Goal: Transaction & Acquisition: Book appointment/travel/reservation

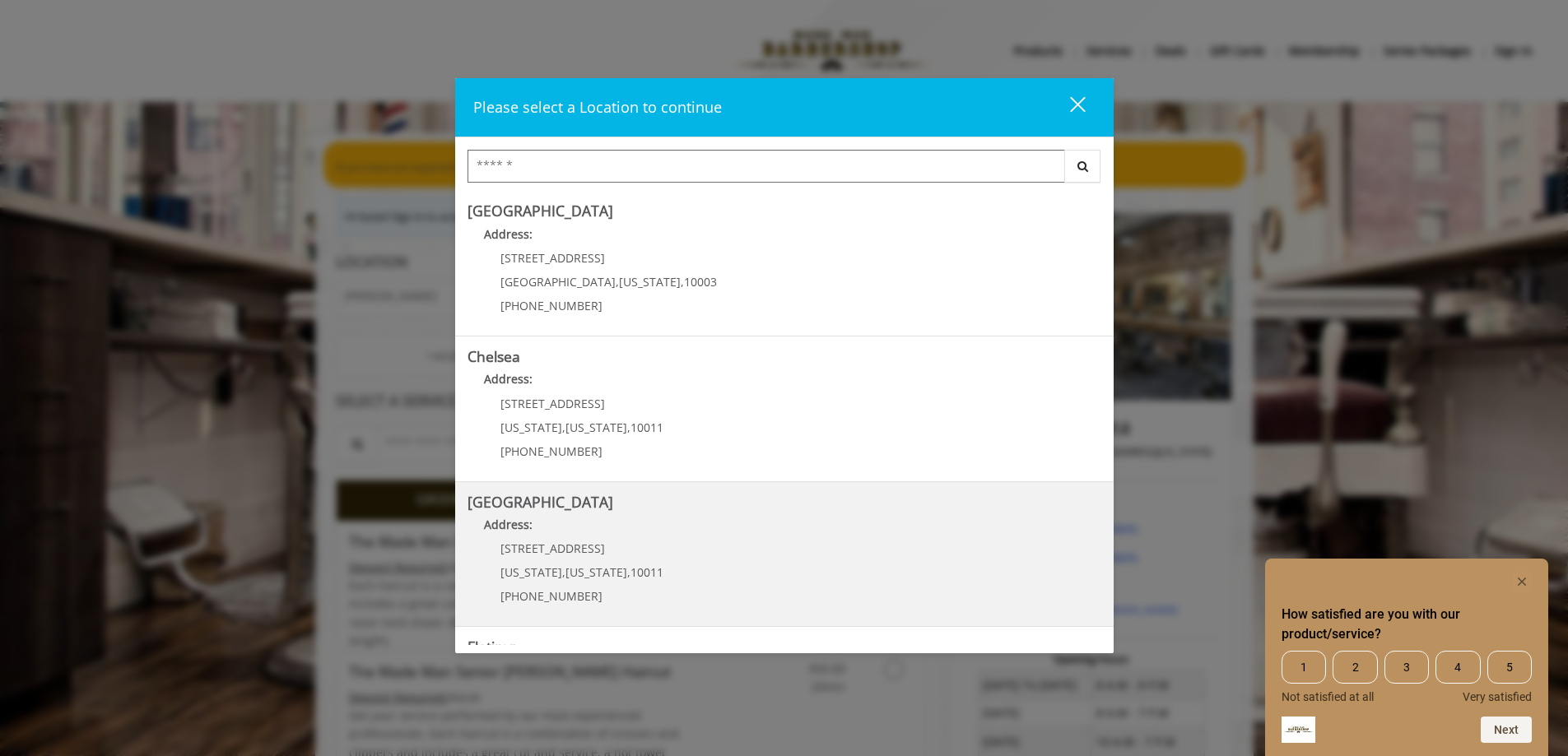
scroll to position [273, 0]
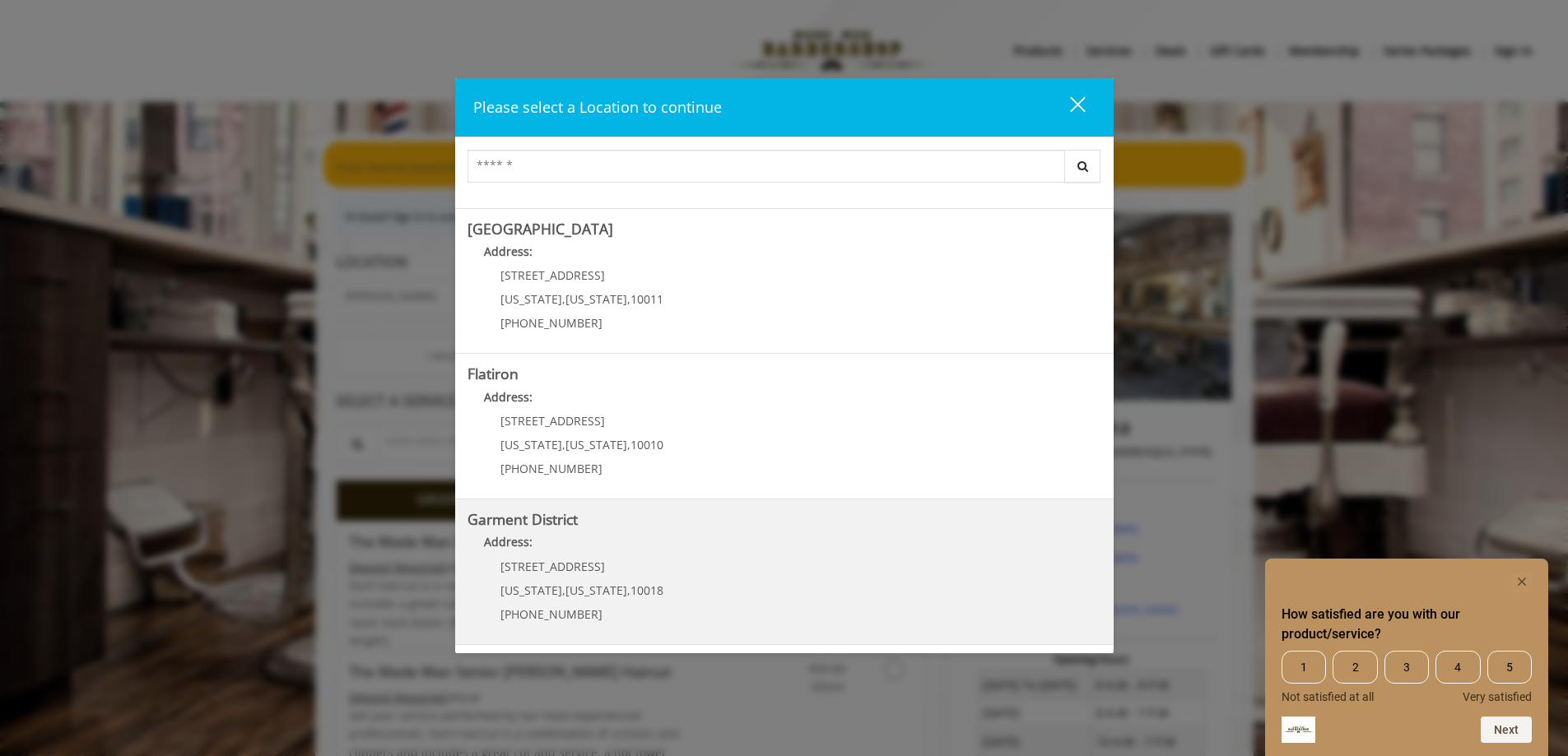
click at [615, 571] on p "1400 Broadway" at bounding box center [582, 566] width 163 height 12
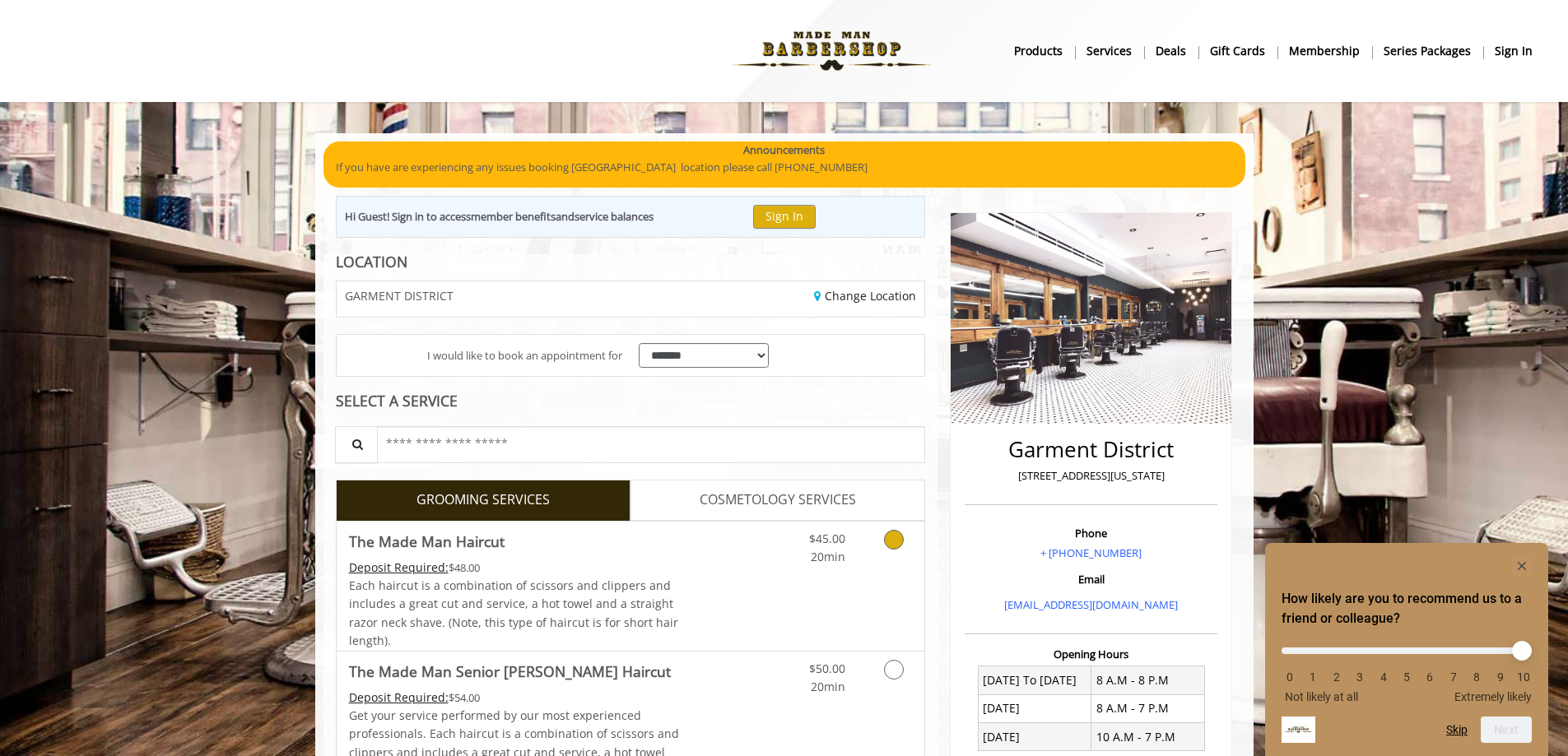
click at [897, 535] on icon "Grooming services" at bounding box center [894, 539] width 20 height 20
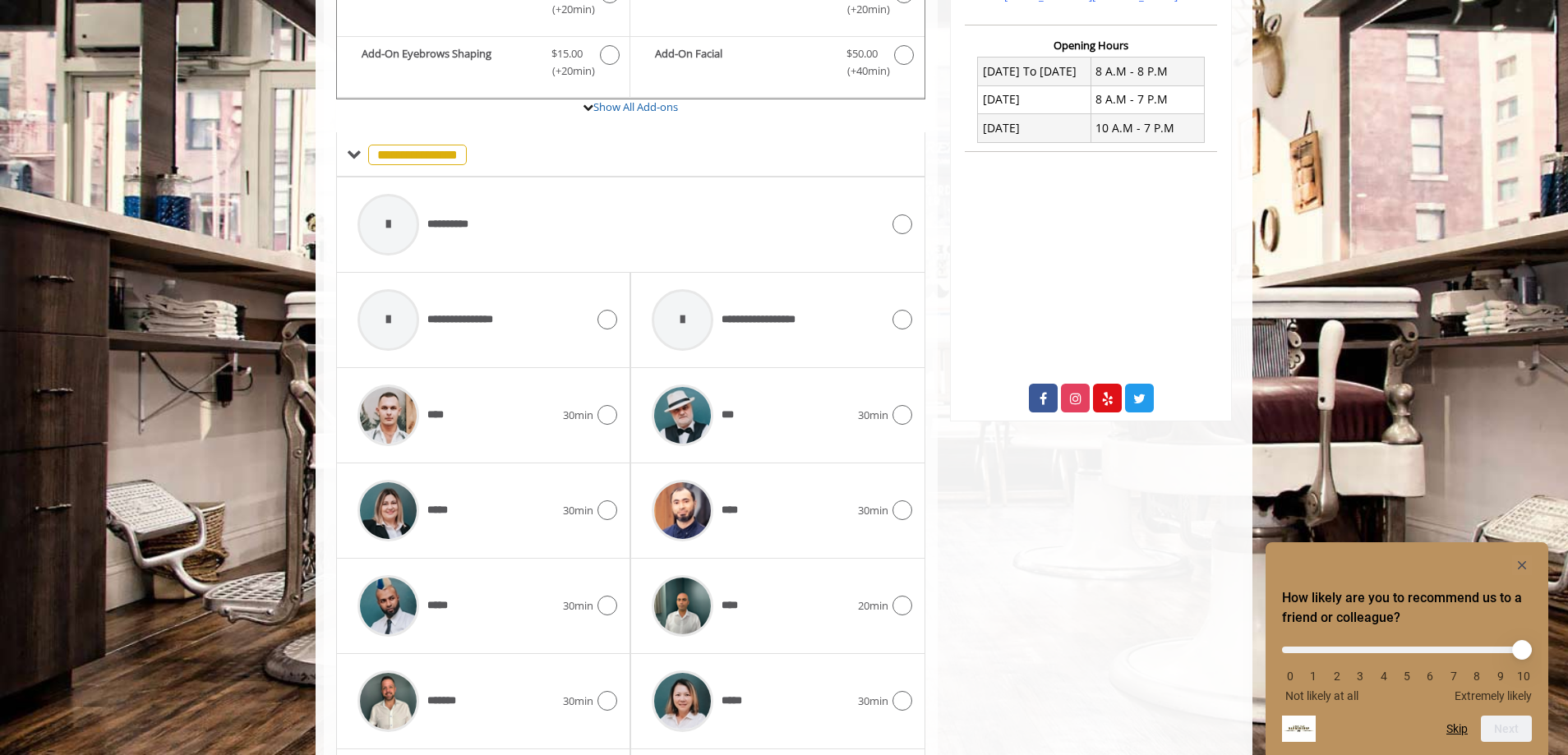
scroll to position [755, 0]
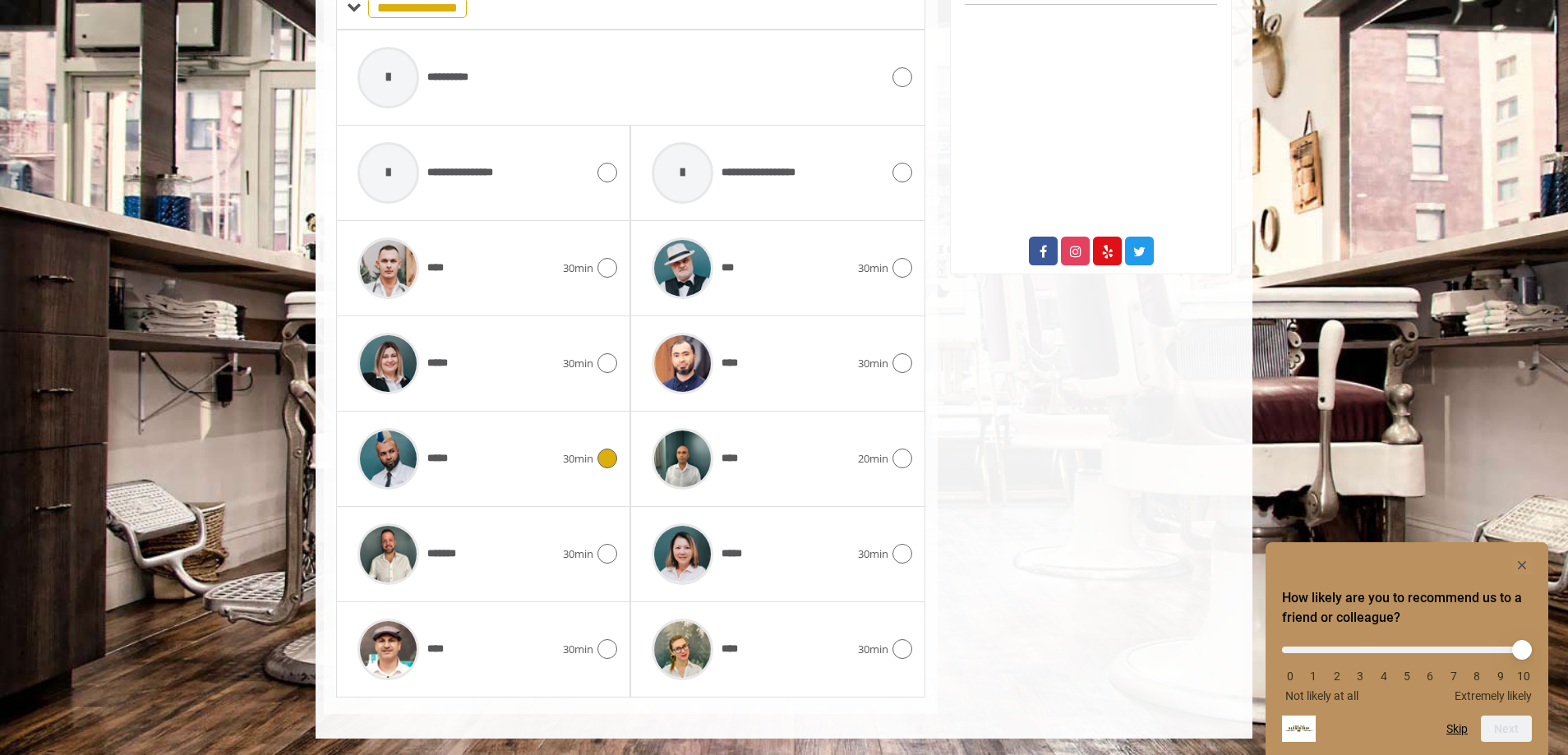
click at [609, 454] on icon at bounding box center [607, 458] width 20 height 19
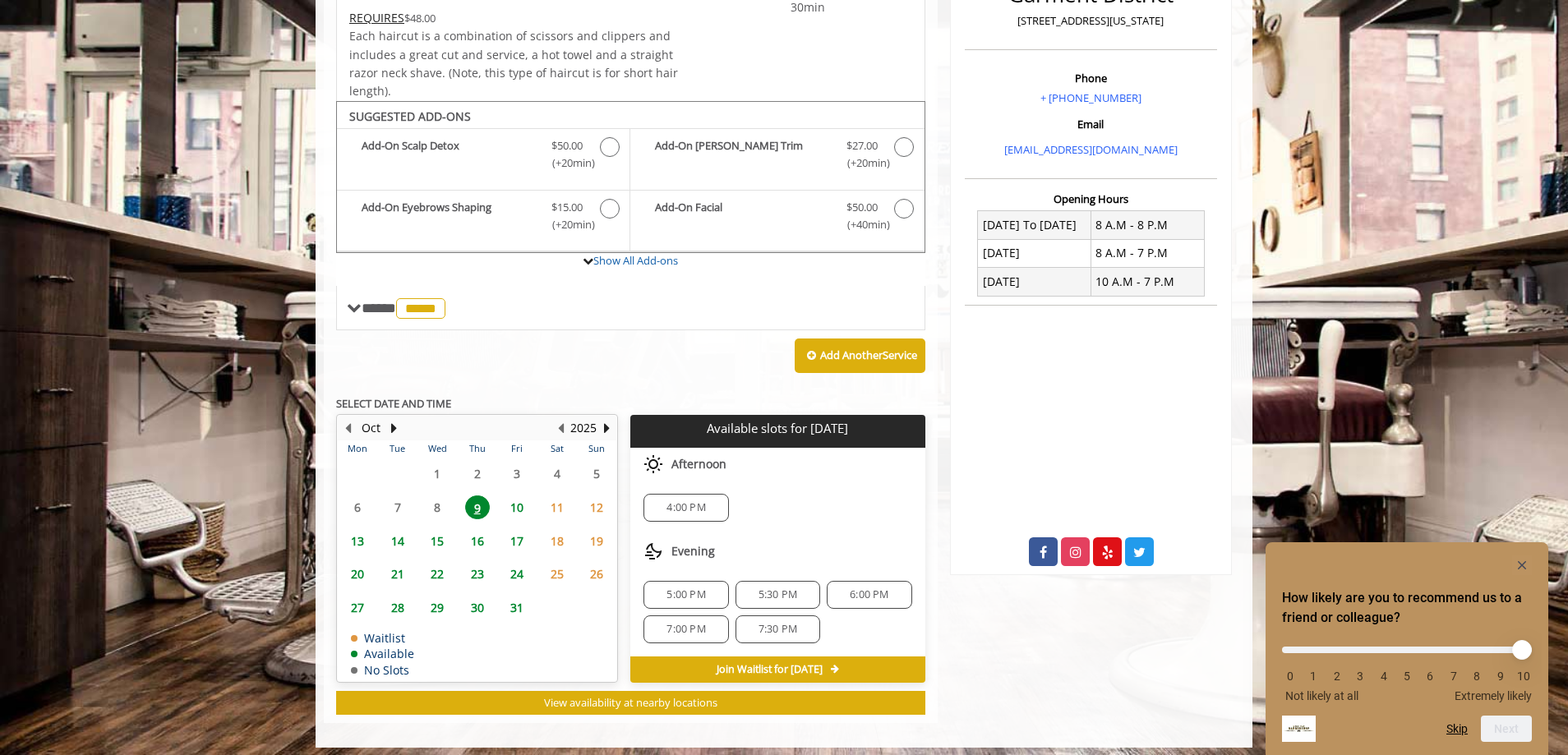
scroll to position [463, 0]
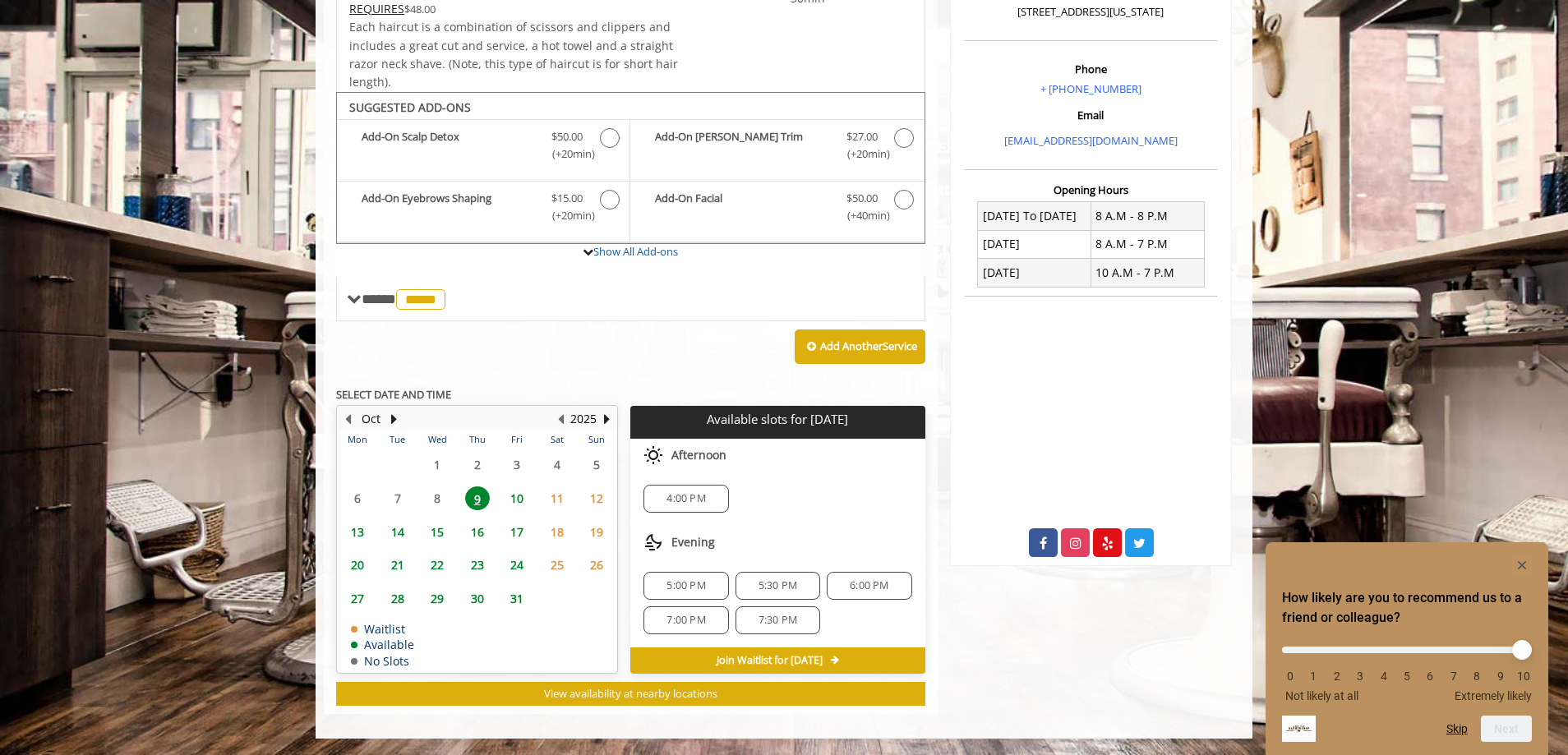
click at [521, 501] on span "10" at bounding box center [517, 498] width 25 height 24
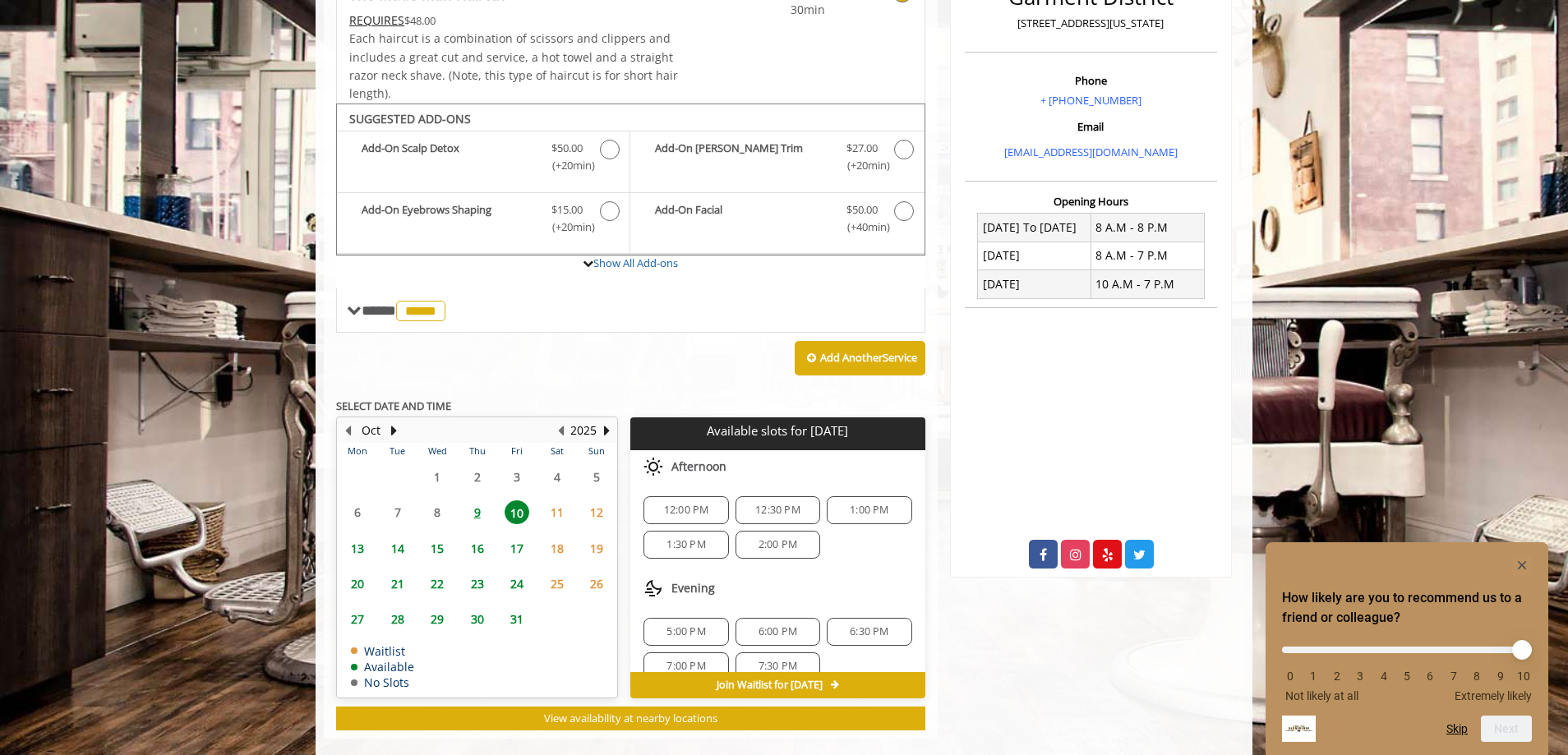
scroll to position [477, 0]
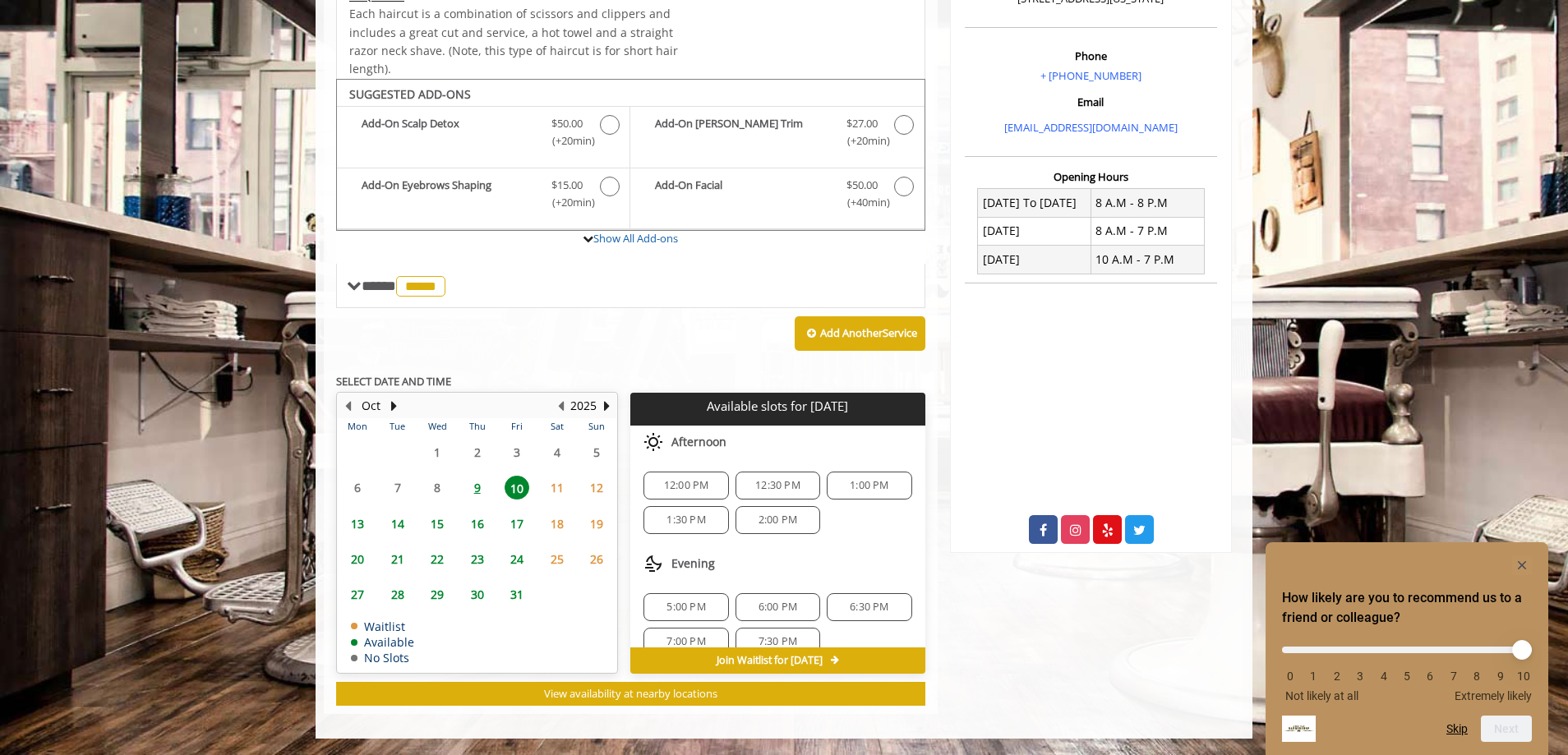
click at [840, 492] on div "1:00 PM" at bounding box center [869, 486] width 84 height 28
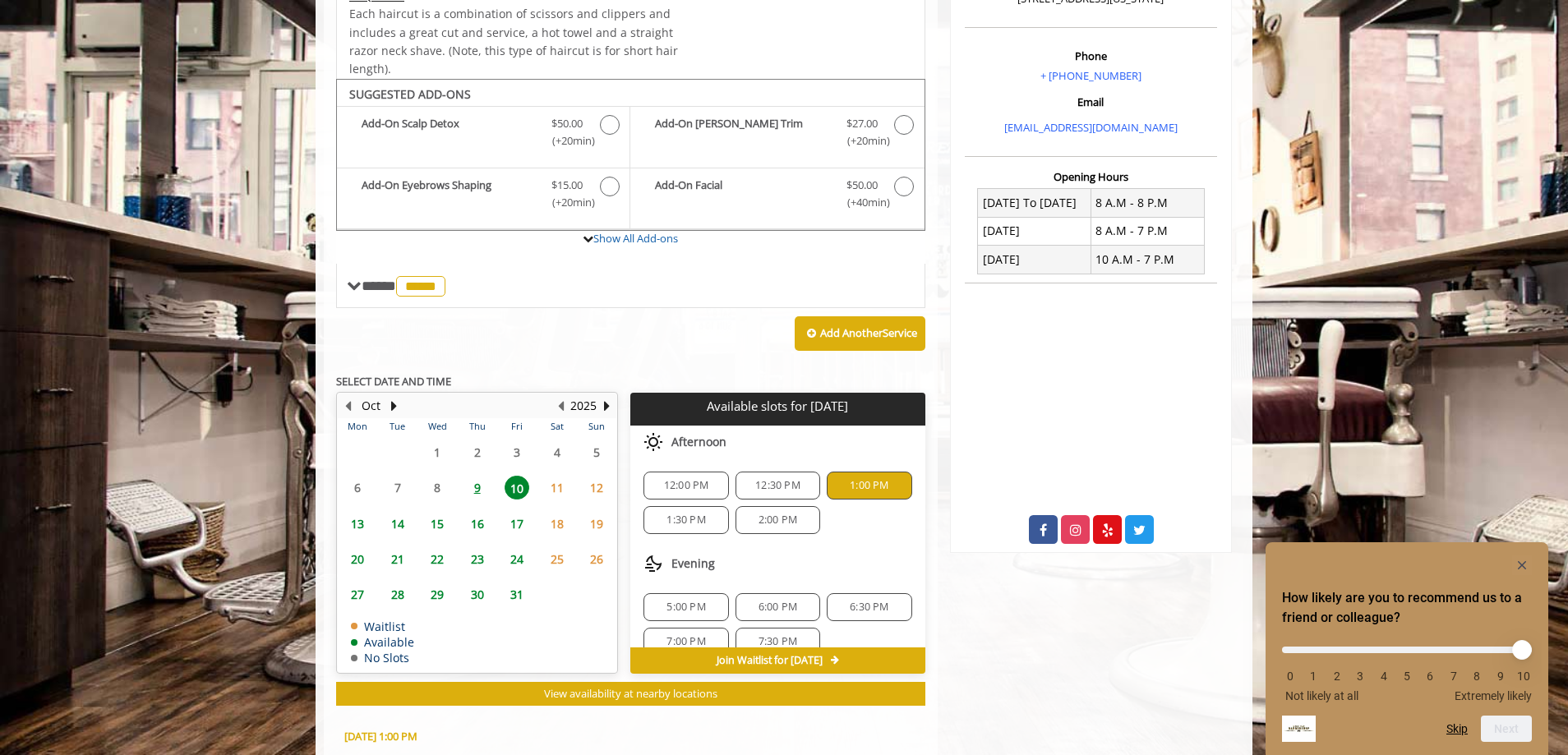
scroll to position [773, 0]
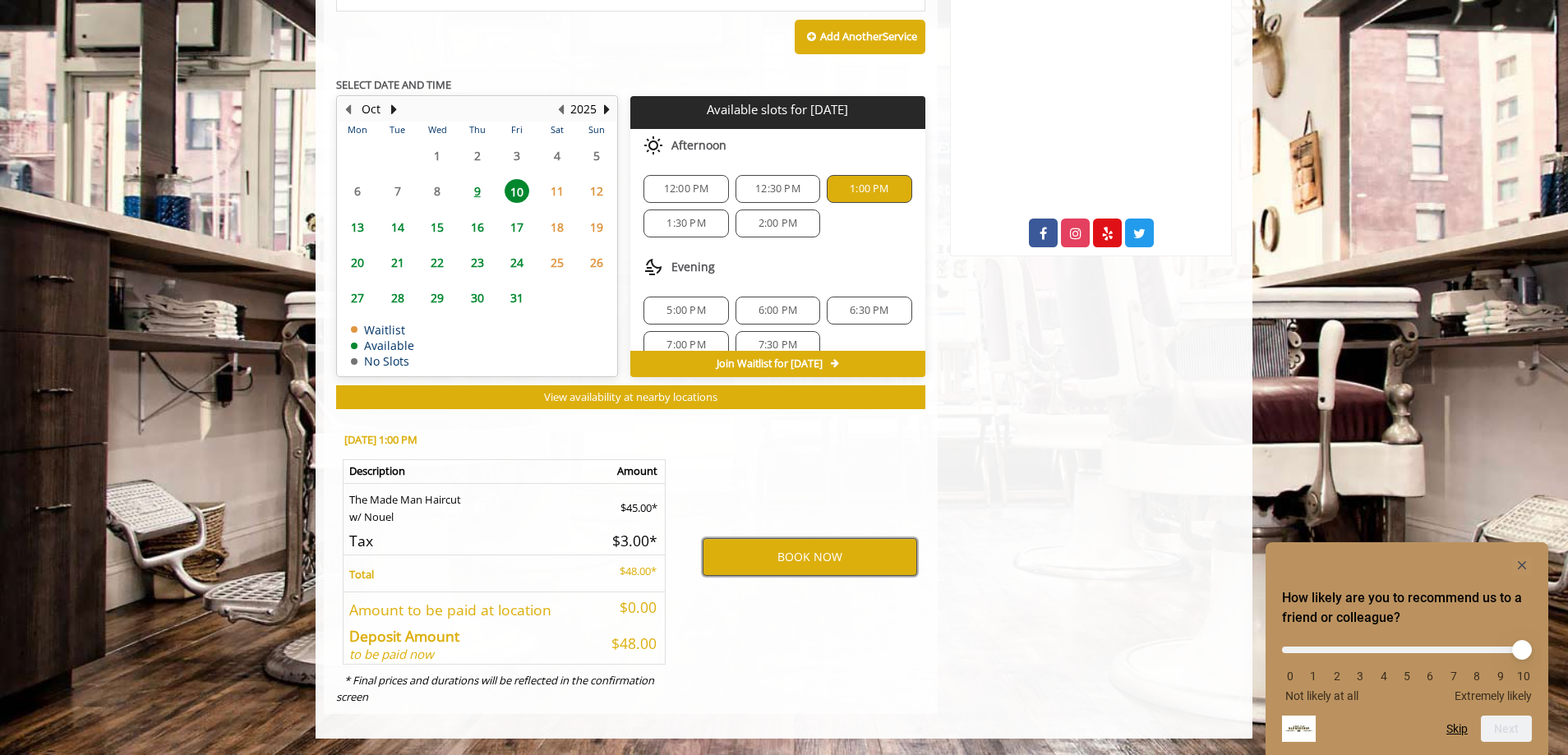
click at [805, 557] on button "BOOK NOW" at bounding box center [810, 557] width 215 height 38
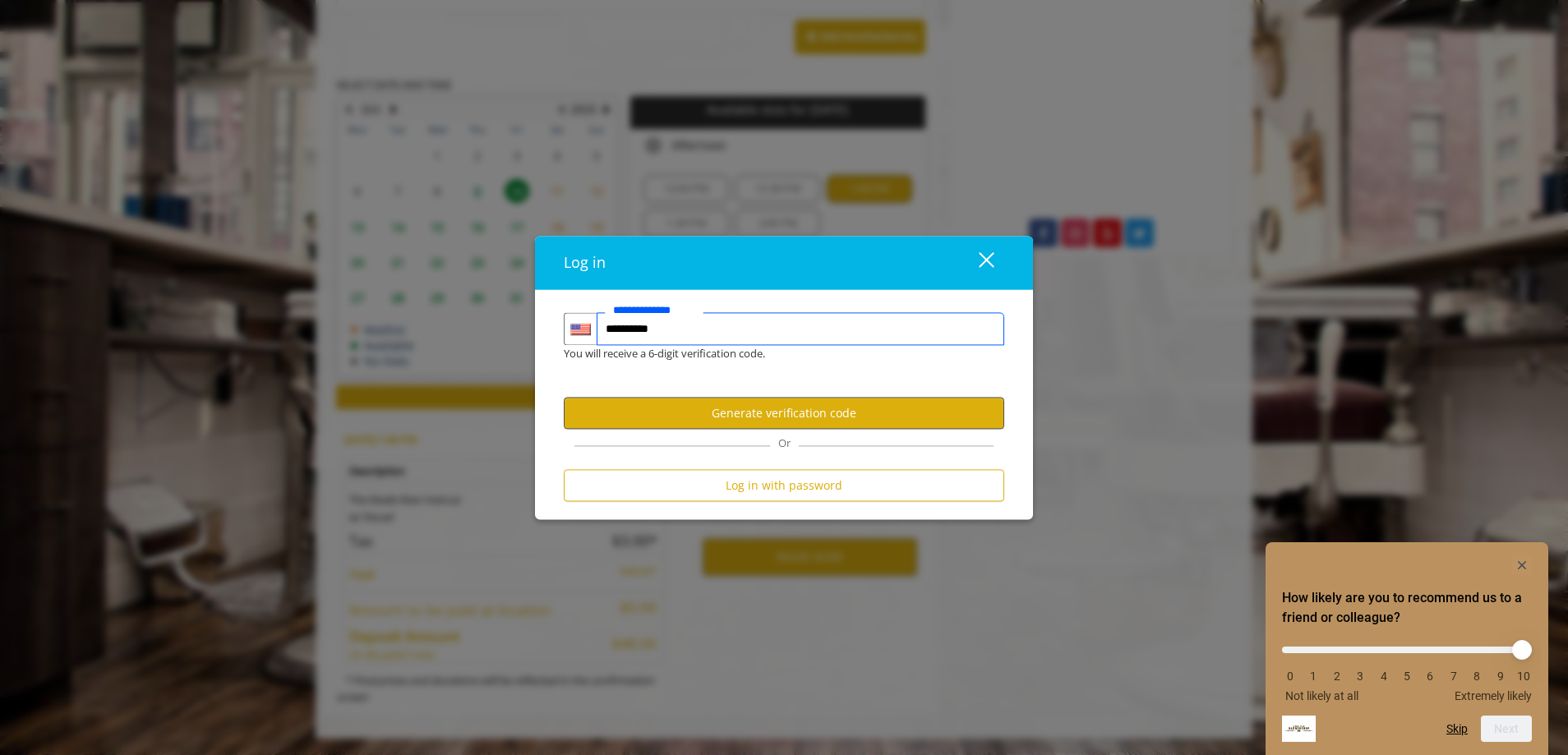
type input "**********"
click at [893, 414] on button "Generate verification code" at bounding box center [784, 414] width 441 height 32
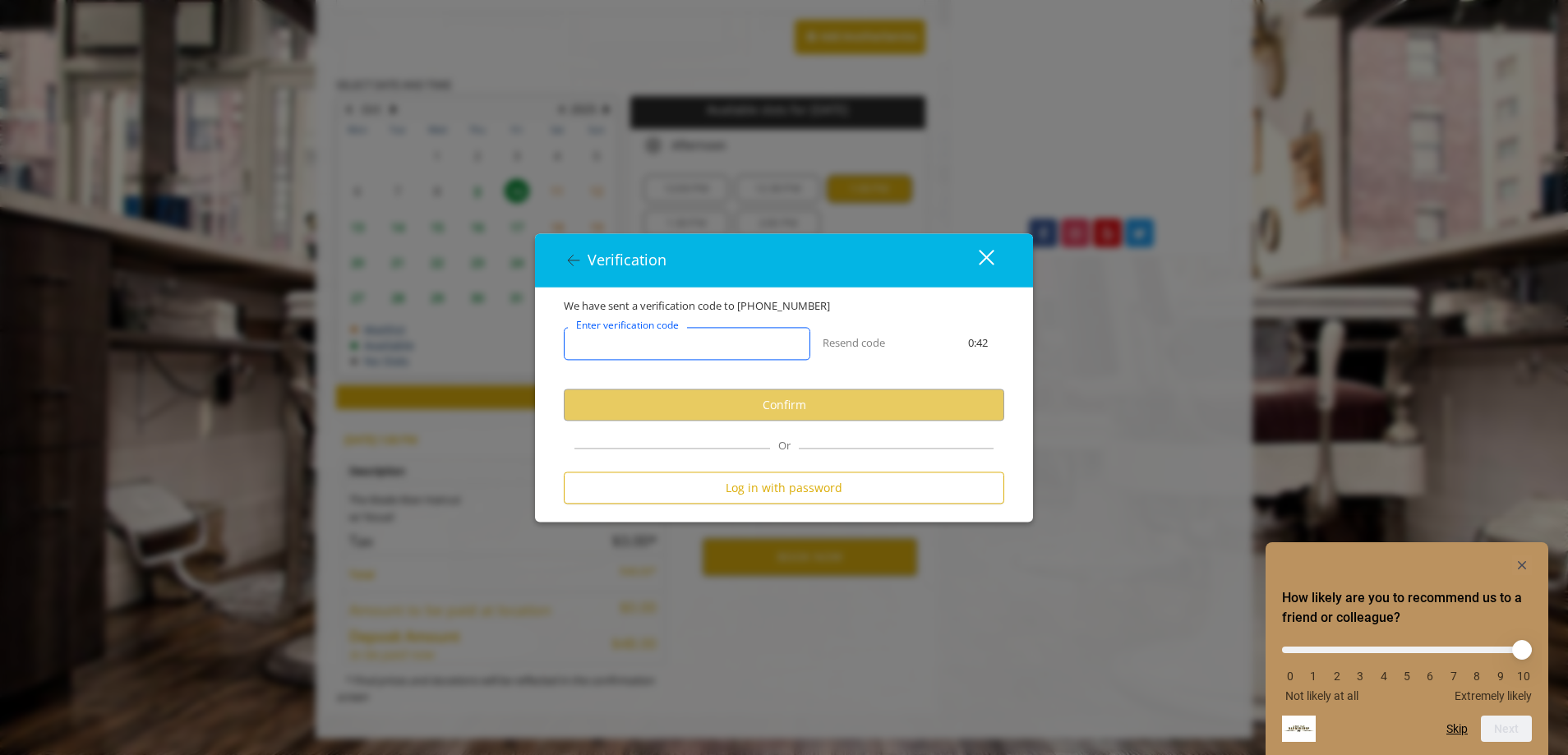
click at [739, 340] on input "Enter verification code" at bounding box center [687, 344] width 246 height 33
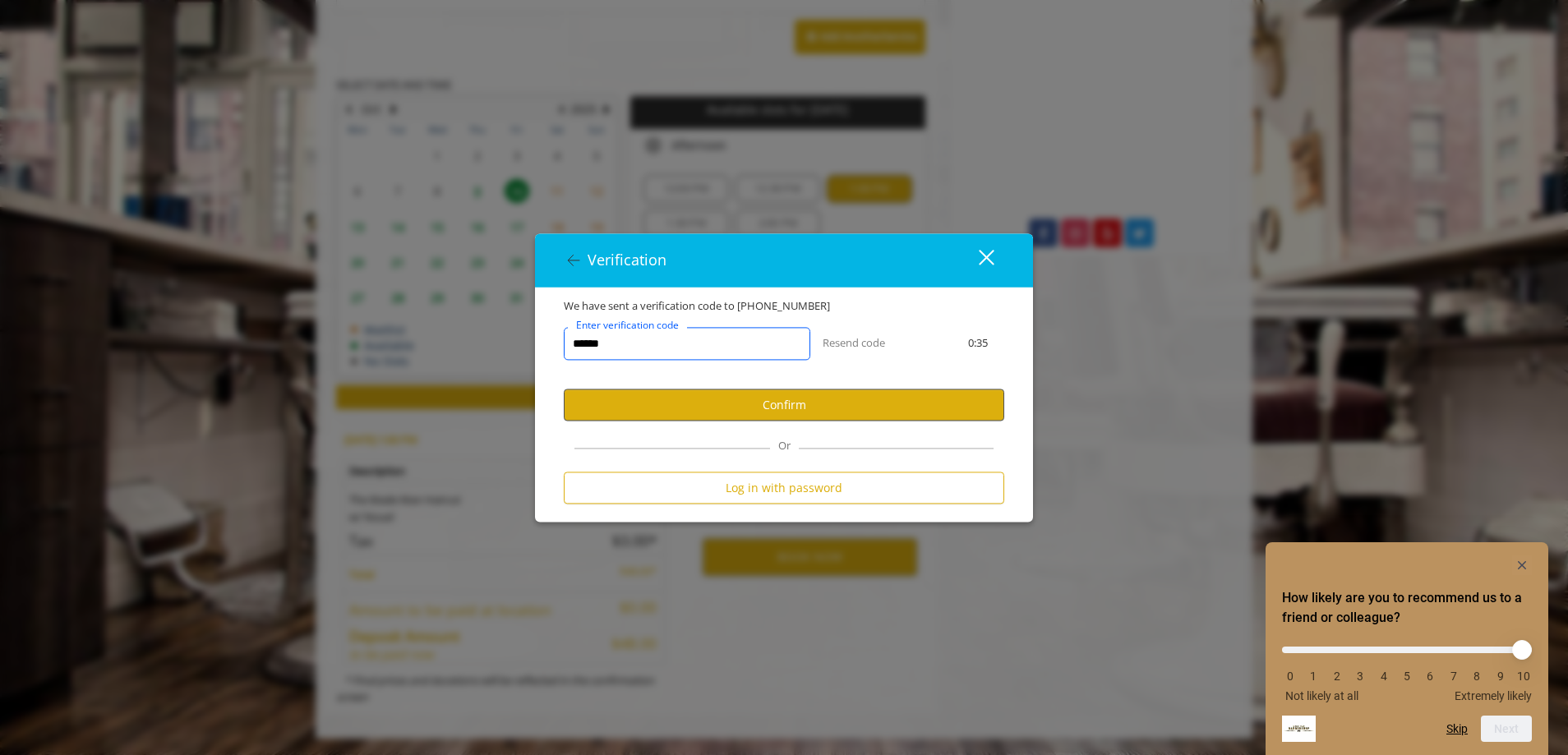
type input "******"
click at [822, 415] on button "Confirm" at bounding box center [784, 405] width 441 height 32
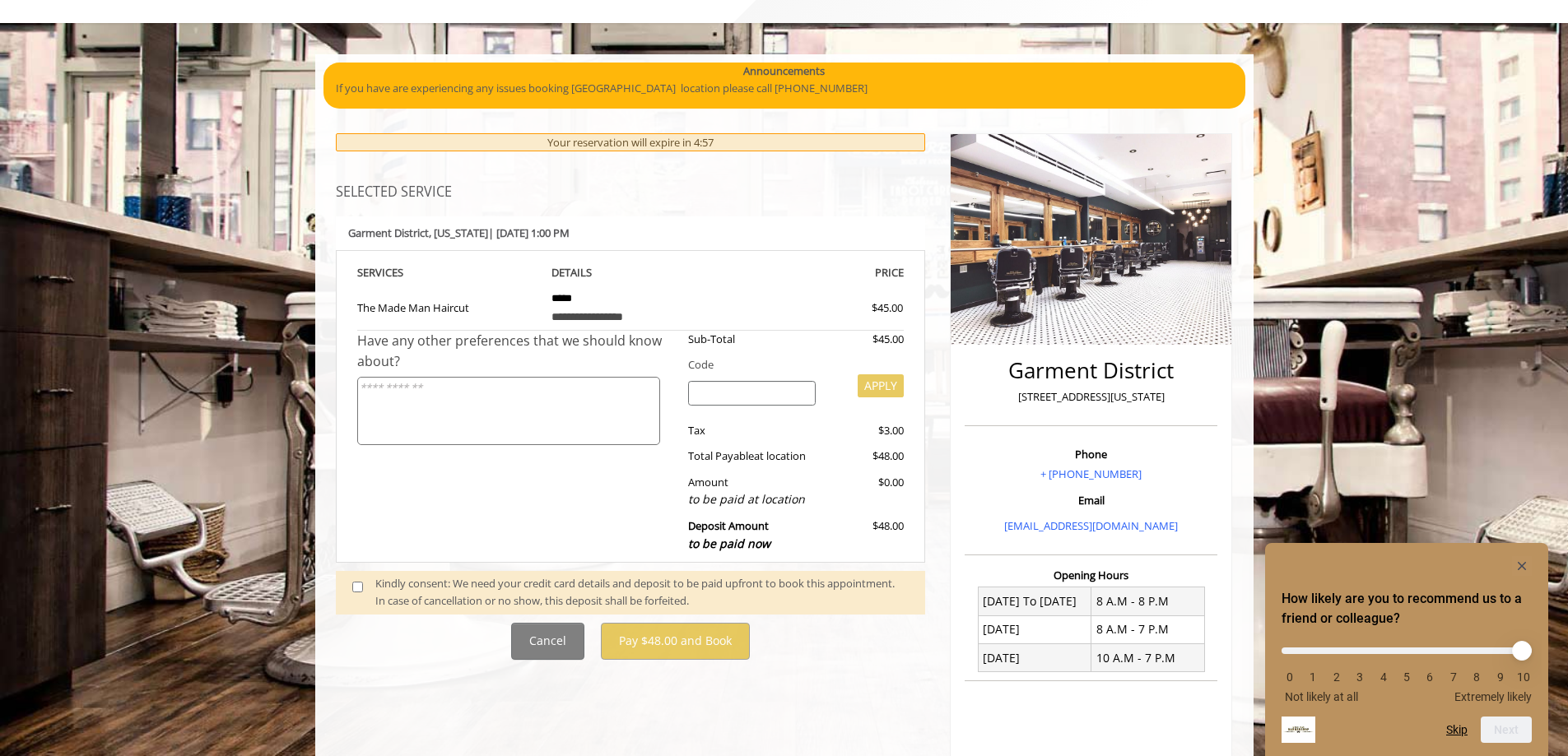
scroll to position [315, 0]
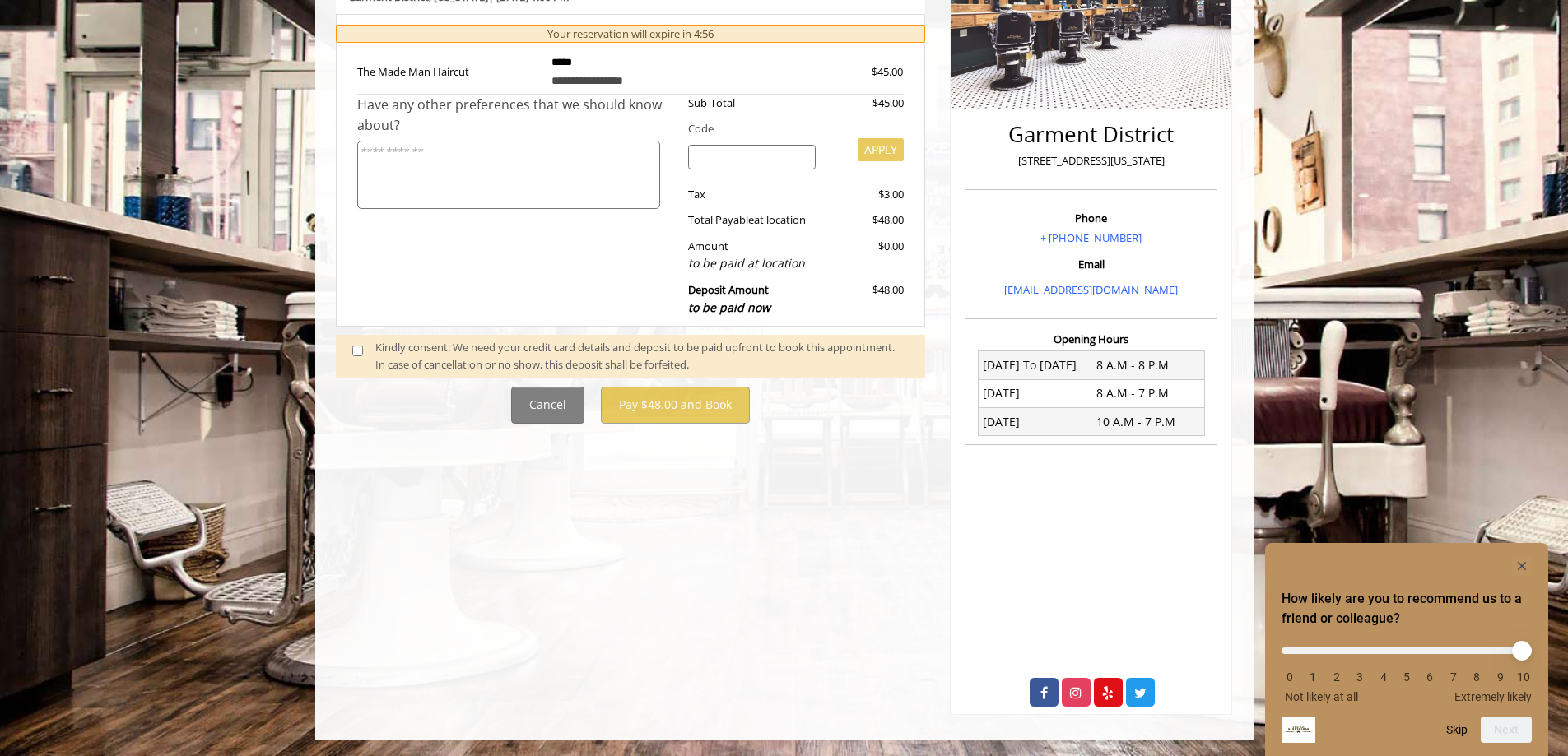
click at [361, 346] on span at bounding box center [364, 356] width 49 height 35
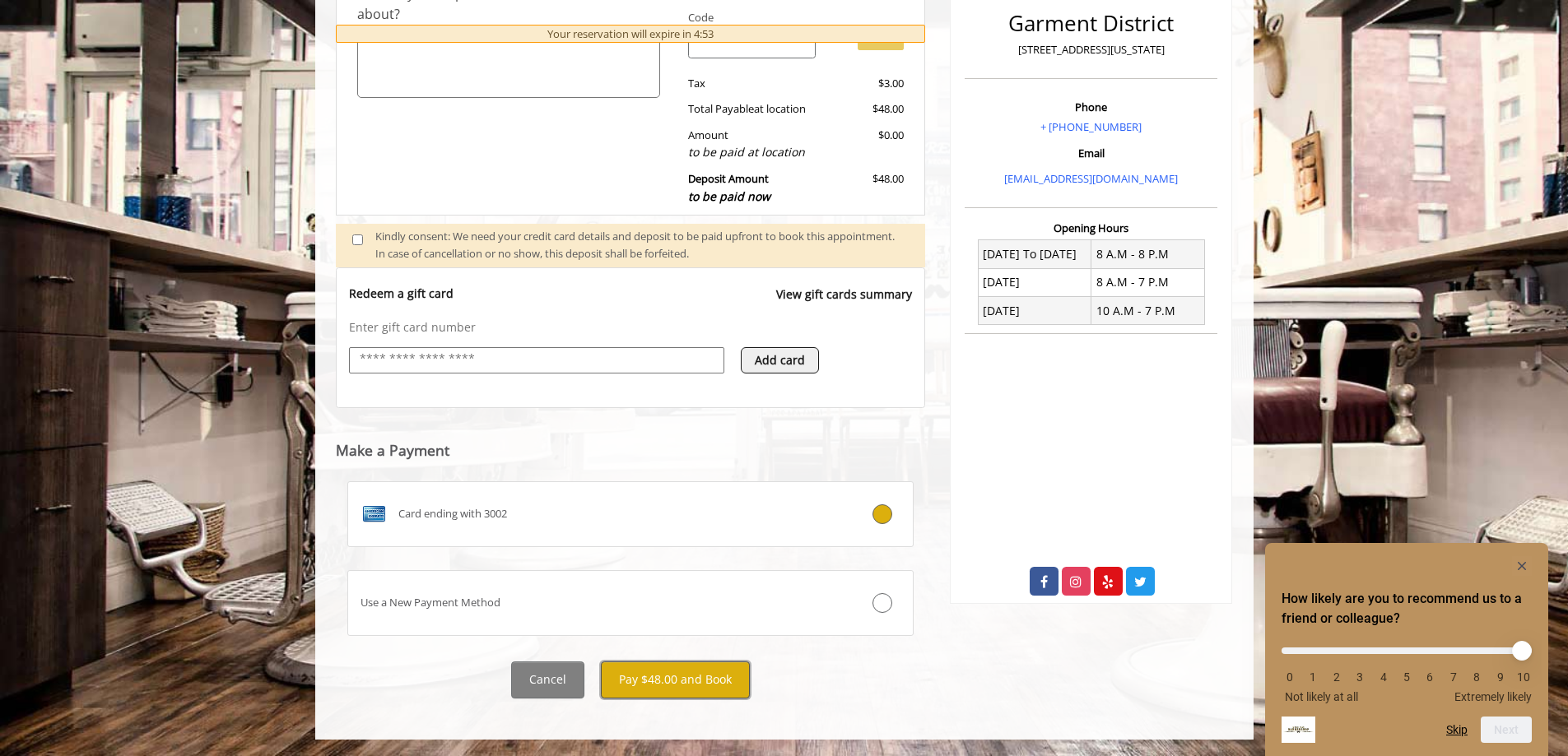
click at [675, 688] on button "Pay $48.00 and Book" at bounding box center [676, 680] width 149 height 37
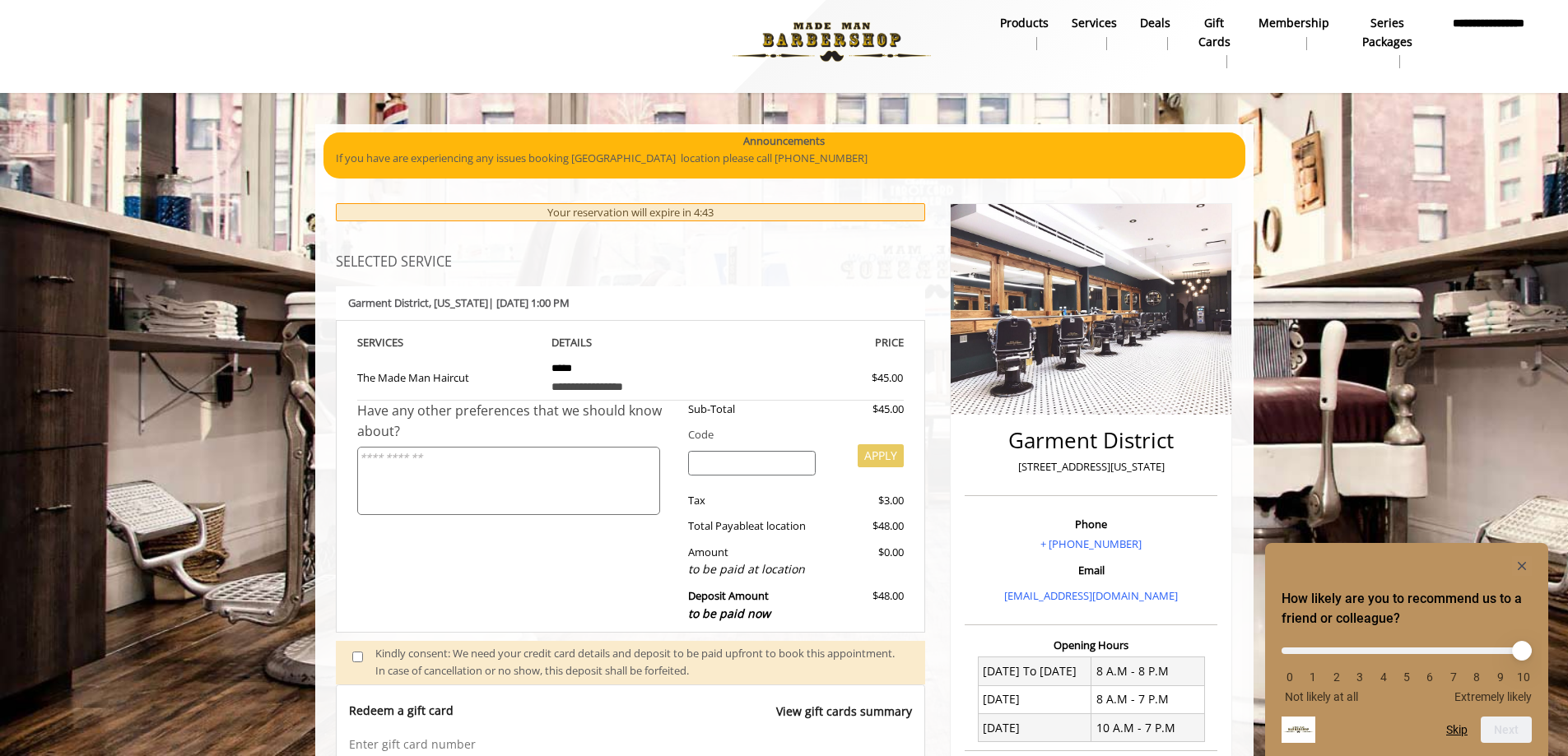
scroll to position [0, 0]
